Goal: Contribute content

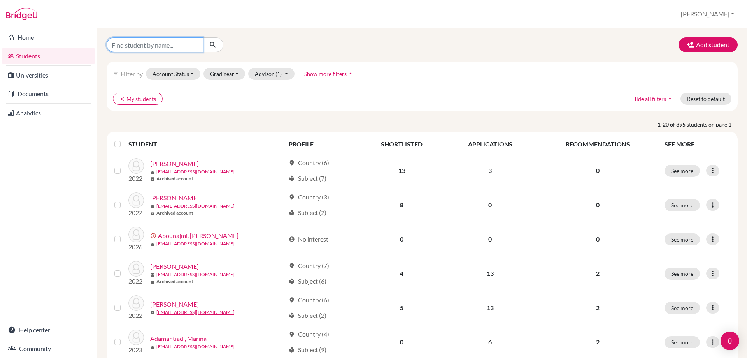
click at [118, 45] on input "Find student by name..." at bounding box center [155, 44] width 97 height 15
click at [31, 95] on link "Documents" at bounding box center [49, 94] width 94 height 16
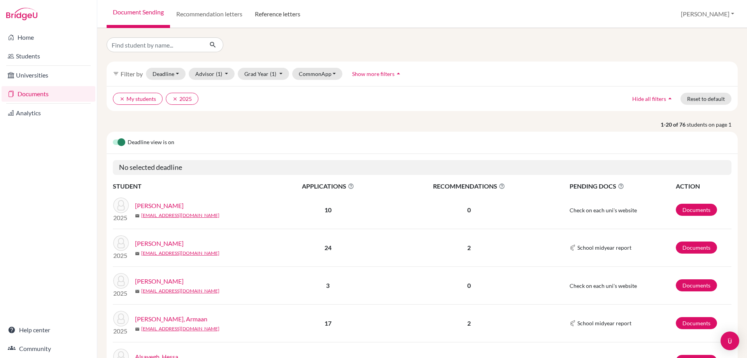
click at [276, 13] on link "Reference letters" at bounding box center [278, 14] width 58 height 28
click at [170, 99] on button "clear 2025" at bounding box center [182, 99] width 33 height 12
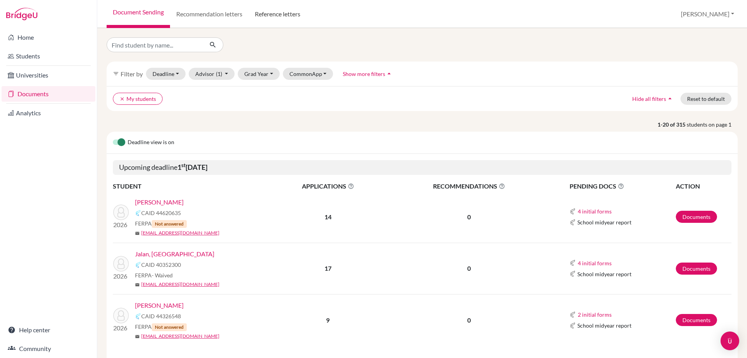
click at [267, 14] on link "Reference letters" at bounding box center [278, 14] width 58 height 28
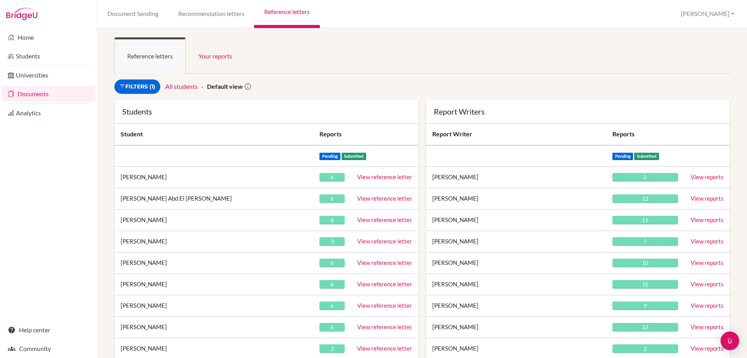
click at [307, 69] on ul "Reference letters Your reports" at bounding box center [422, 55] width 616 height 36
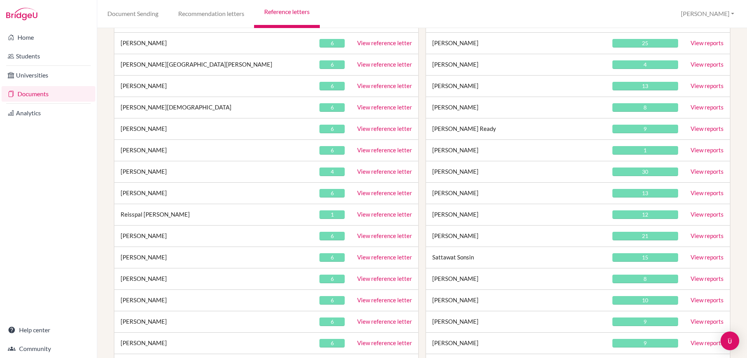
click at [362, 189] on td "View reference letter" at bounding box center [384, 193] width 67 height 21
click at [361, 190] on link "View reference letter" at bounding box center [384, 192] width 55 height 7
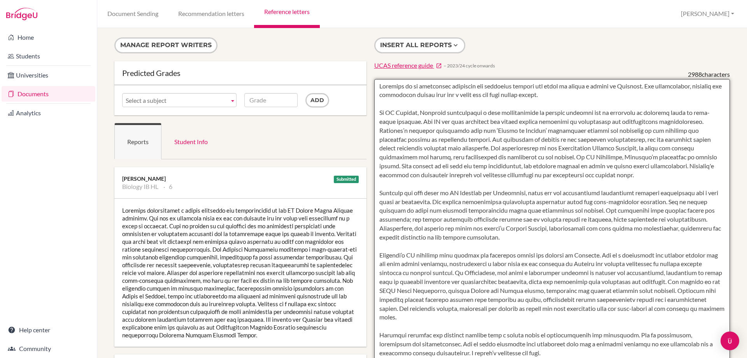
click at [388, 123] on textarea at bounding box center [552, 304] width 356 height 450
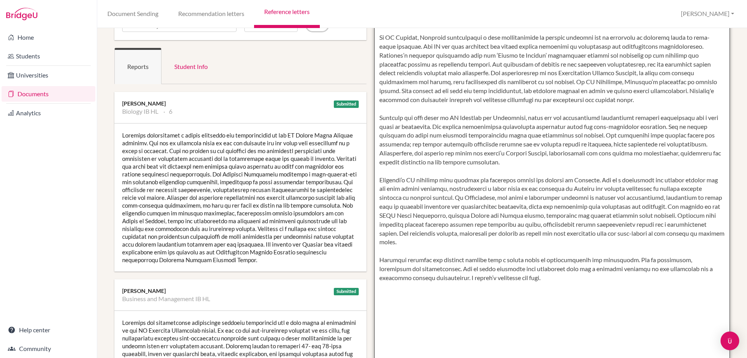
scroll to position [91, 0]
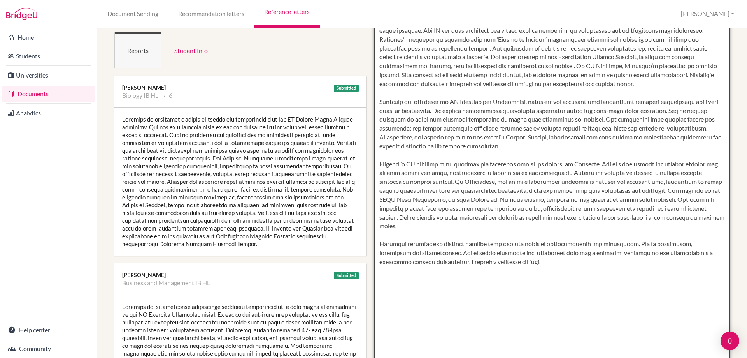
drag, startPoint x: 378, startPoint y: 85, endPoint x: 523, endPoint y: 264, distance: 230.5
click at [523, 264] on textarea "To enrich screen reader interactions, please activate Accessibility in Grammarl…" at bounding box center [552, 213] width 356 height 450
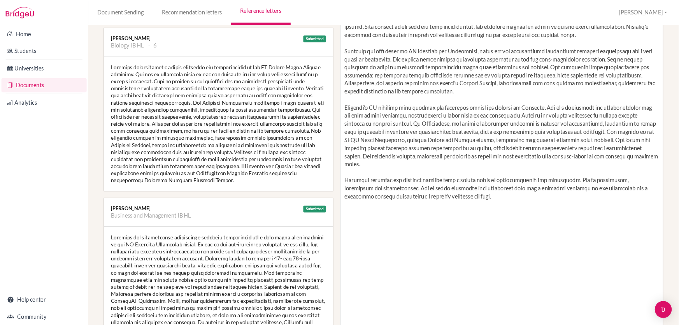
scroll to position [130, 0]
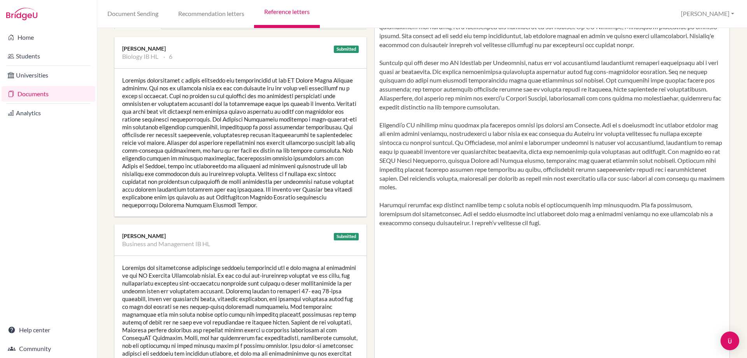
click at [222, 150] on div at bounding box center [240, 143] width 252 height 148
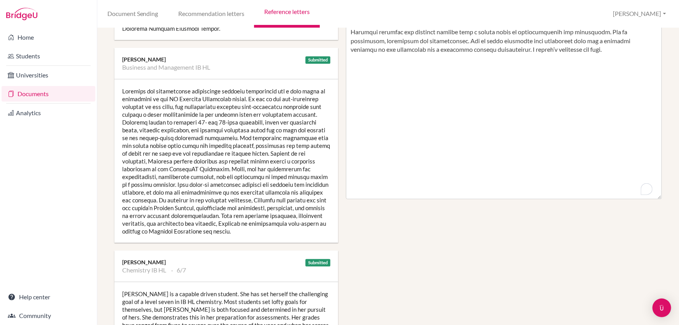
scroll to position [318, 0]
